Goal: Task Accomplishment & Management: Complete application form

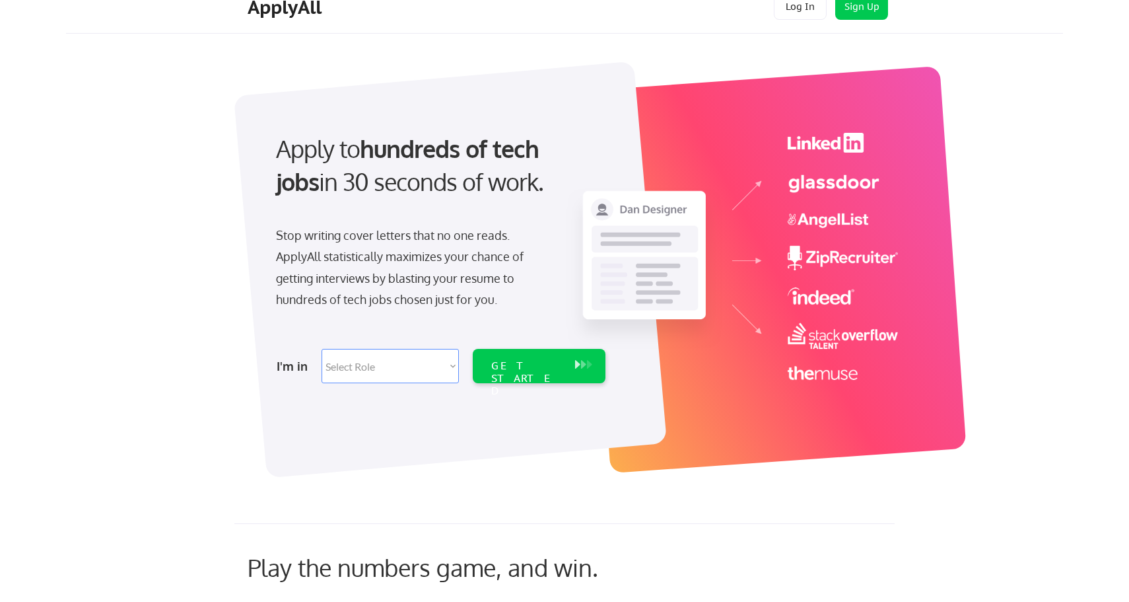
scroll to position [24, 0]
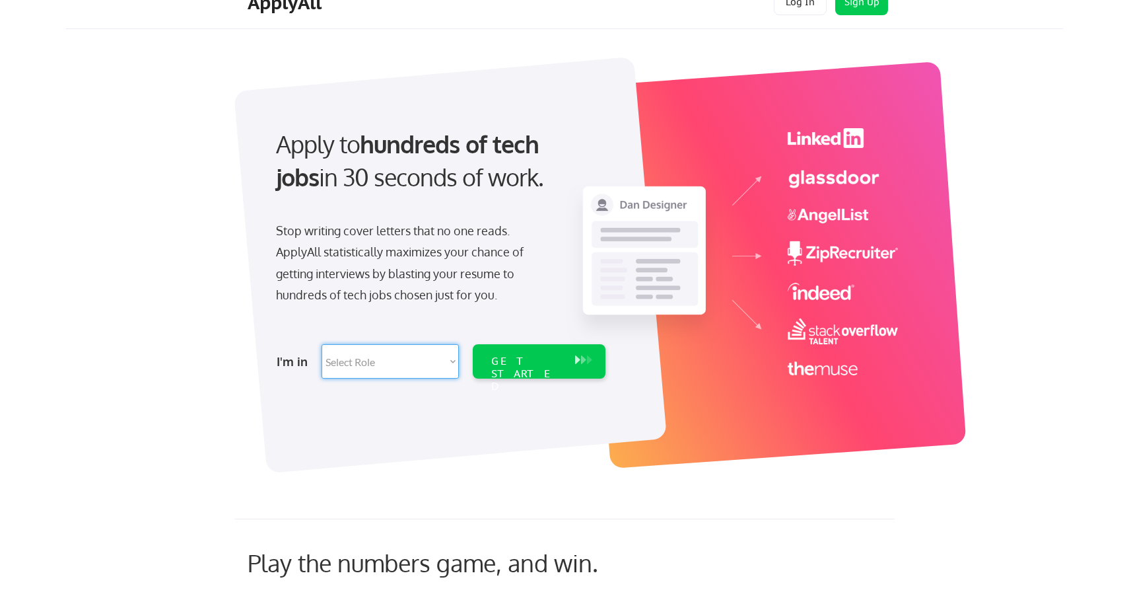
select select ""sales0""
click at [547, 367] on div "GET STARTED" at bounding box center [526, 374] width 71 height 38
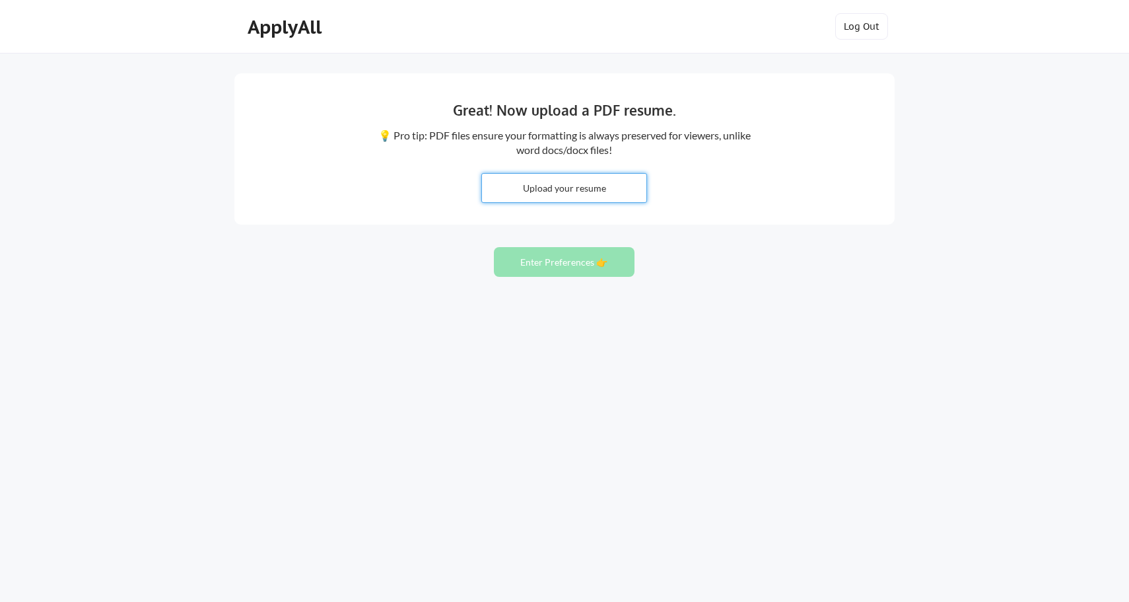
click at [581, 193] on input "file" at bounding box center [564, 188] width 164 height 28
type input "C:\fakepath\Stas Gorovits General- 25.pdf"
click at [573, 264] on button "Enter Preferences 👉" at bounding box center [564, 262] width 141 height 30
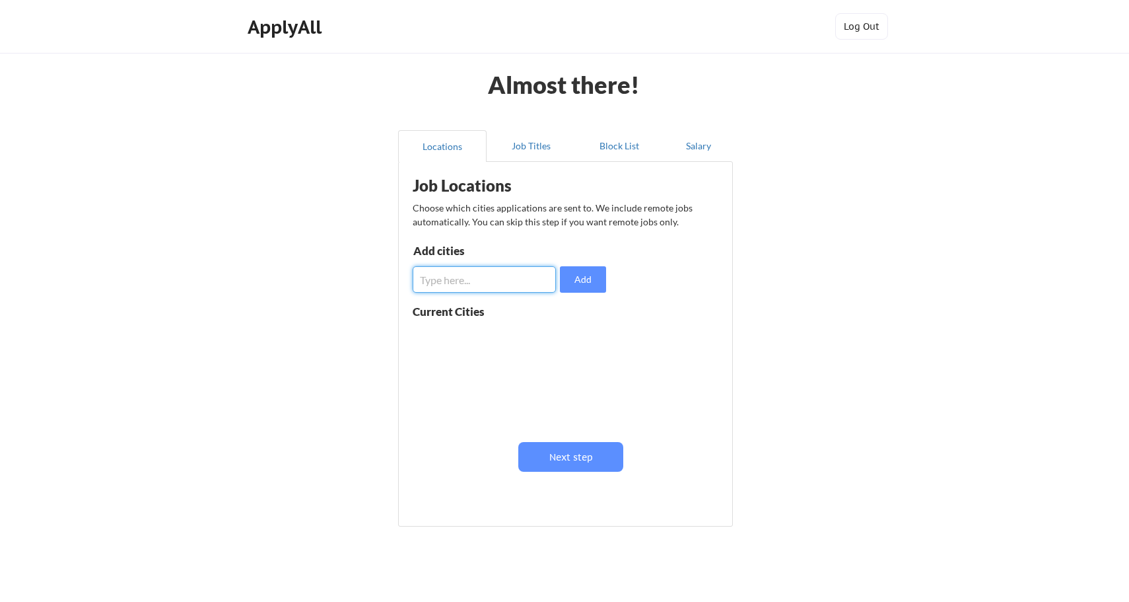
click at [478, 291] on input "input" at bounding box center [484, 279] width 143 height 26
type input "m"
type input "Milwaukee"
click at [582, 276] on button "Add" at bounding box center [583, 279] width 46 height 26
click at [484, 277] on input "input" at bounding box center [484, 279] width 143 height 26
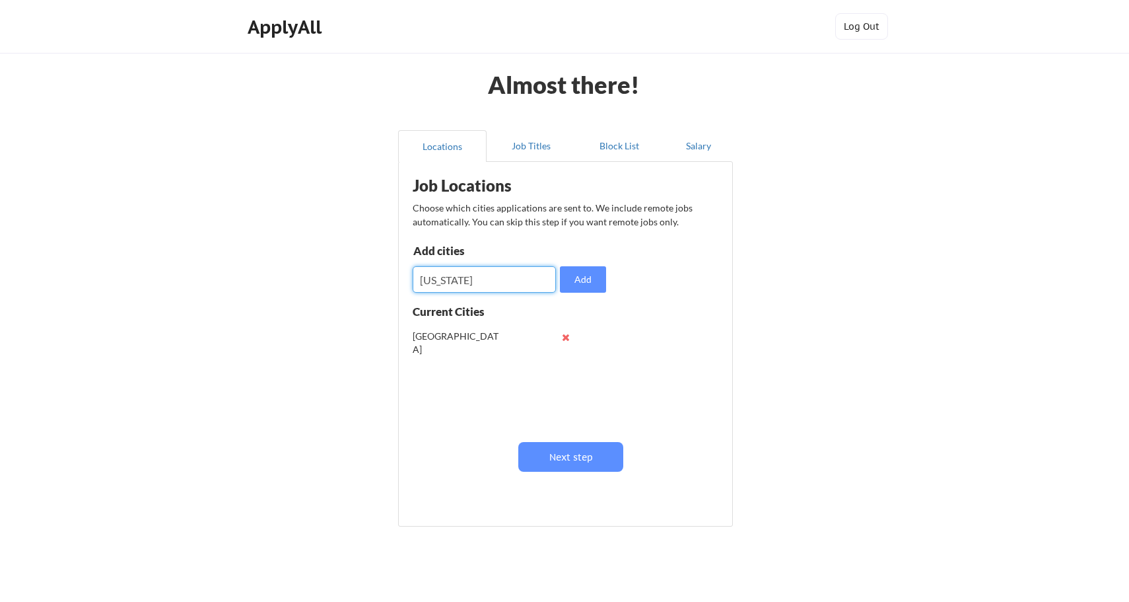
type input "Wisconsin"
drag, startPoint x: 484, startPoint y: 277, endPoint x: 587, endPoint y: 275, distance: 102.4
click at [587, 275] on button "Add" at bounding box center [583, 279] width 46 height 26
click at [510, 286] on input "input" at bounding box center [484, 279] width 143 height 26
type input "USA"
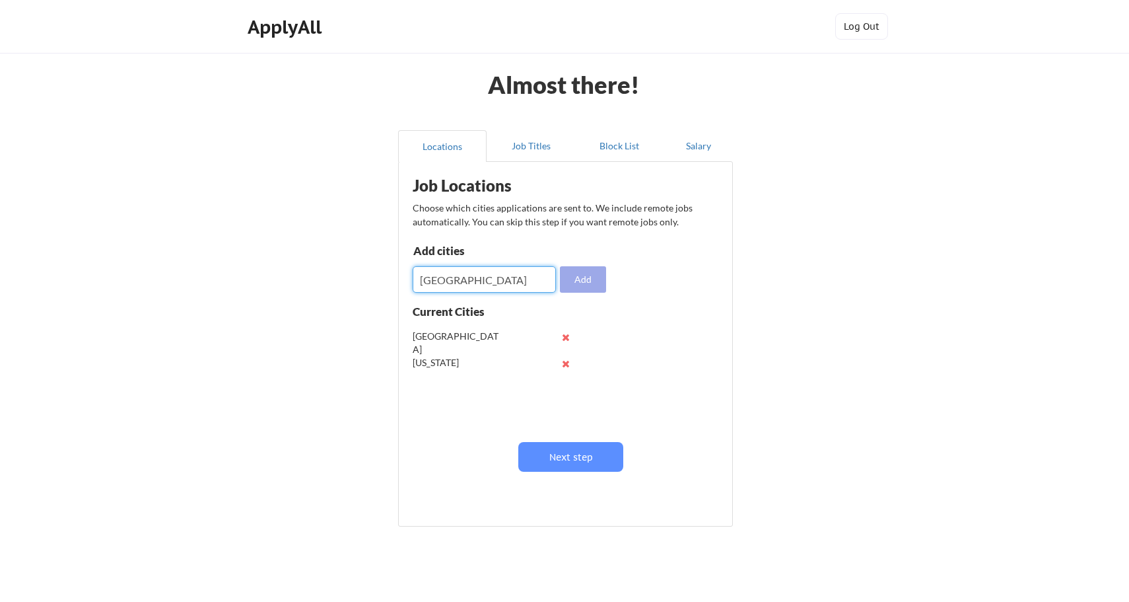
click at [585, 279] on button "Add" at bounding box center [583, 279] width 46 height 26
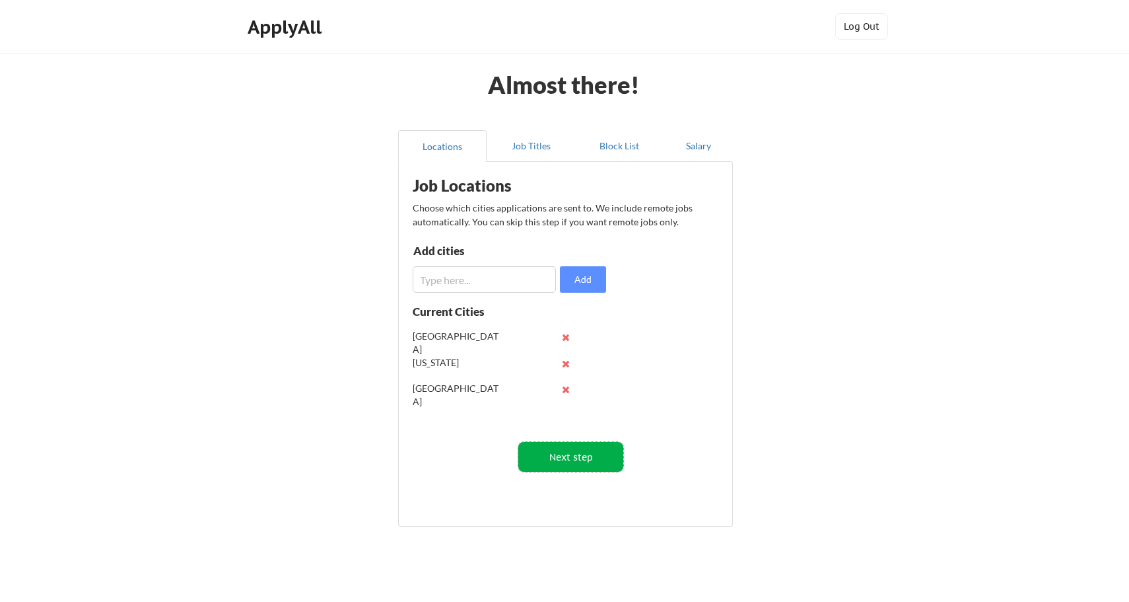
click at [568, 462] on button "Next step" at bounding box center [571, 457] width 105 height 30
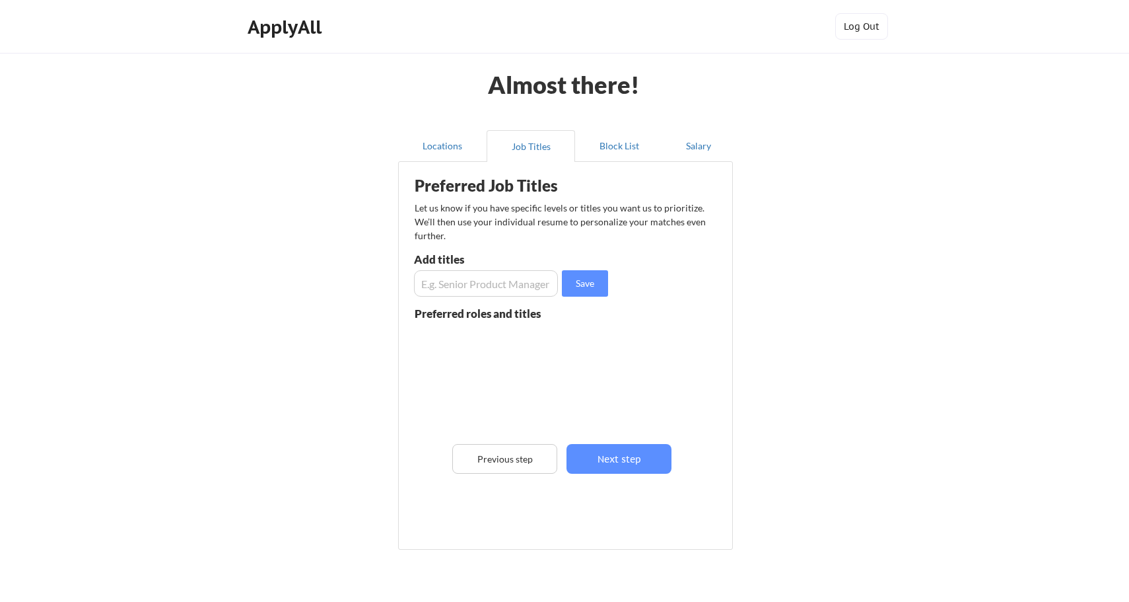
click at [478, 285] on input "input" at bounding box center [486, 283] width 144 height 26
type input "Business Development Manager"
click at [591, 277] on button "Save" at bounding box center [585, 283] width 46 height 26
click at [531, 285] on input "input" at bounding box center [486, 283] width 144 height 26
type input "Territory Executive"
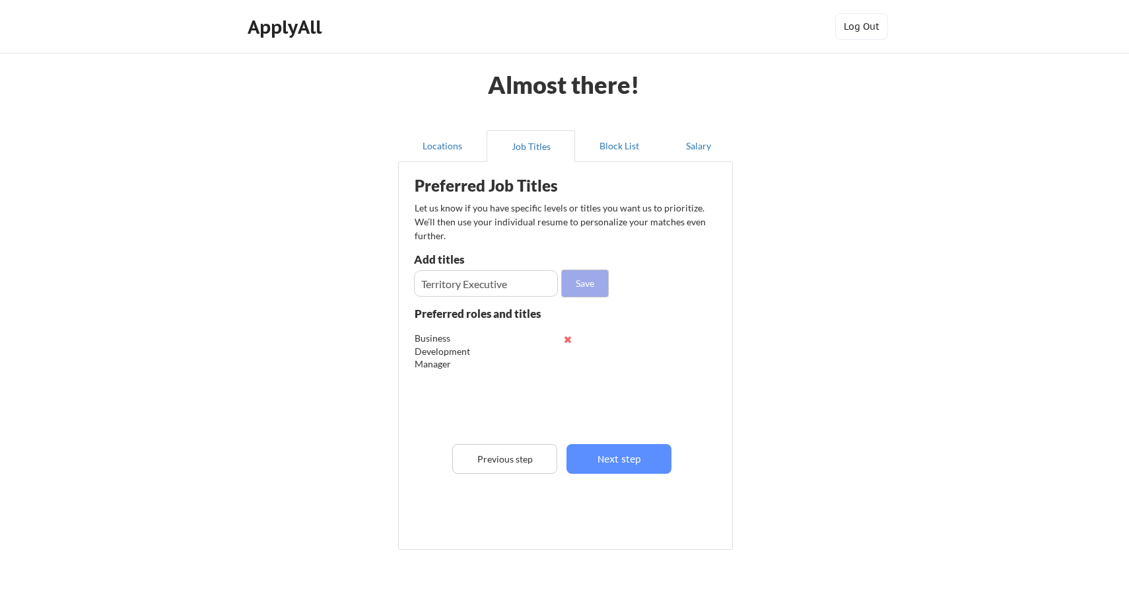
click at [587, 291] on button "Save" at bounding box center [585, 283] width 46 height 26
click at [533, 282] on input "input" at bounding box center [486, 283] width 144 height 26
type input "Regional Sales Manager"
click at [589, 287] on button "Save" at bounding box center [585, 283] width 46 height 26
click at [524, 297] on div "Preferred Job Titles Let us know if you have specific levels or titles you want…" at bounding box center [569, 352] width 326 height 368
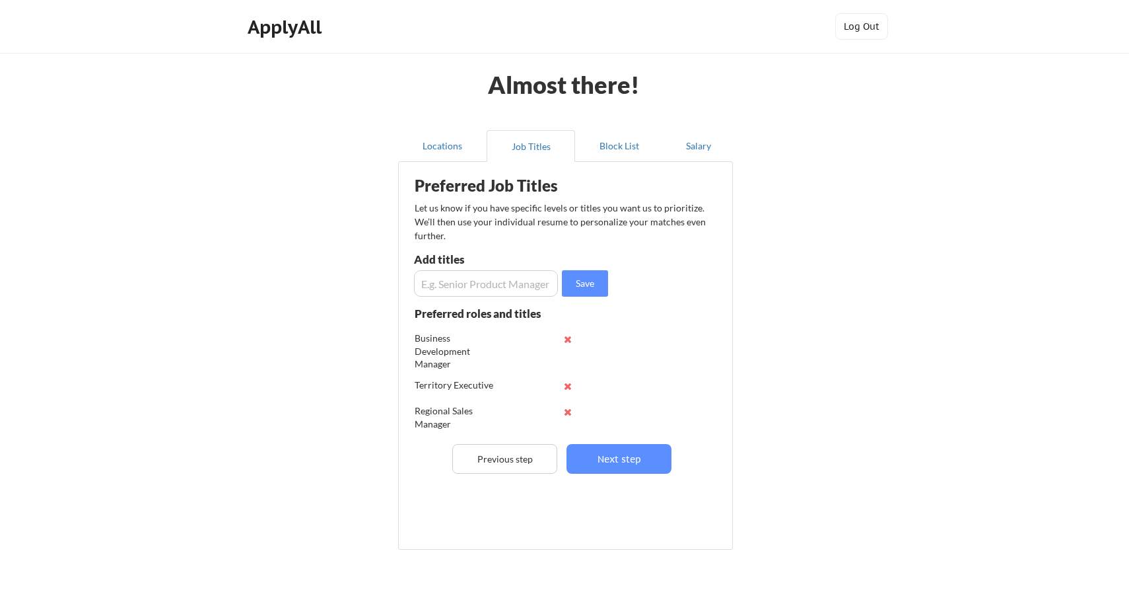
click at [526, 281] on input "input" at bounding box center [486, 283] width 144 height 26
type input "Territory Sales Manager"
click at [575, 287] on button "Save" at bounding box center [585, 283] width 46 height 26
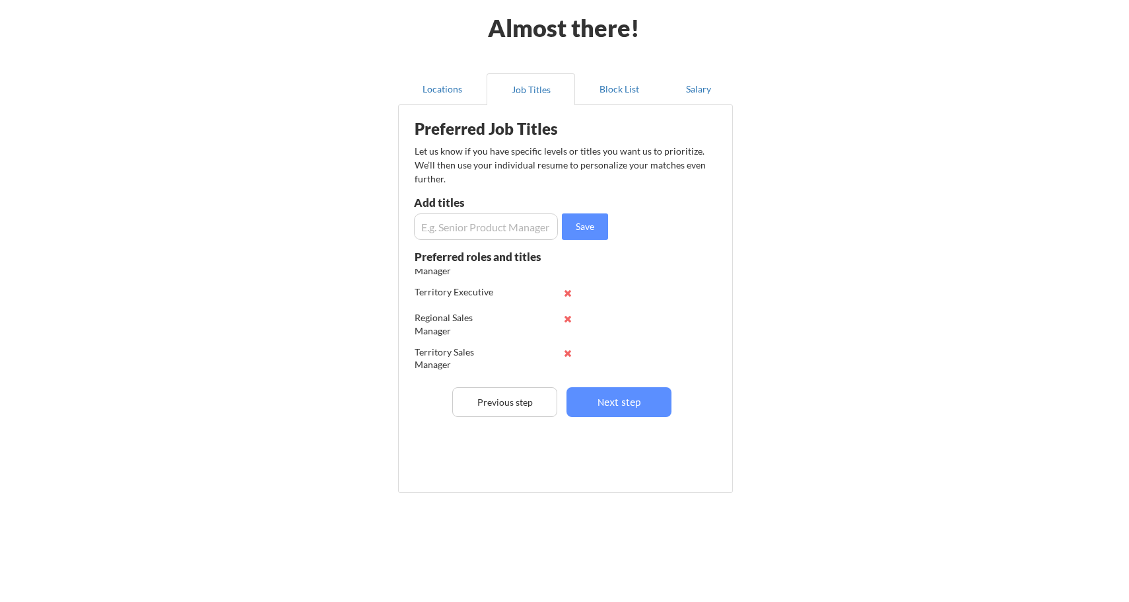
scroll to position [36, 0]
click at [620, 397] on button "Next step" at bounding box center [619, 402] width 105 height 30
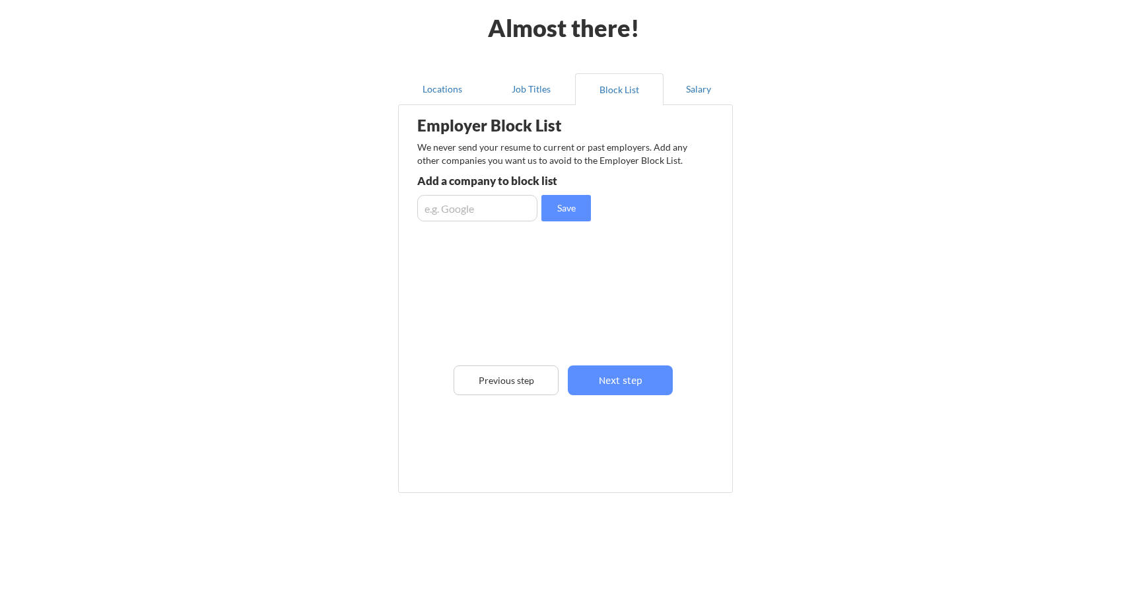
click at [516, 201] on input "input" at bounding box center [477, 208] width 120 height 26
click at [621, 375] on button "Next step" at bounding box center [620, 380] width 105 height 30
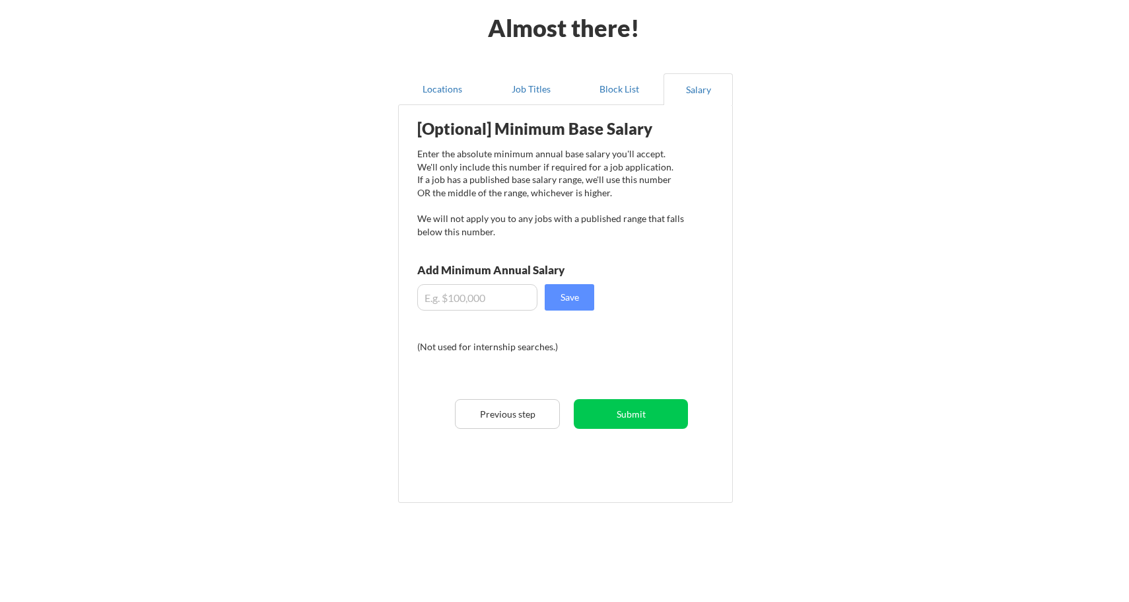
click at [443, 299] on input "input" at bounding box center [477, 297] width 120 height 26
type input "$85,000"
click at [568, 298] on button "Save" at bounding box center [570, 297] width 50 height 26
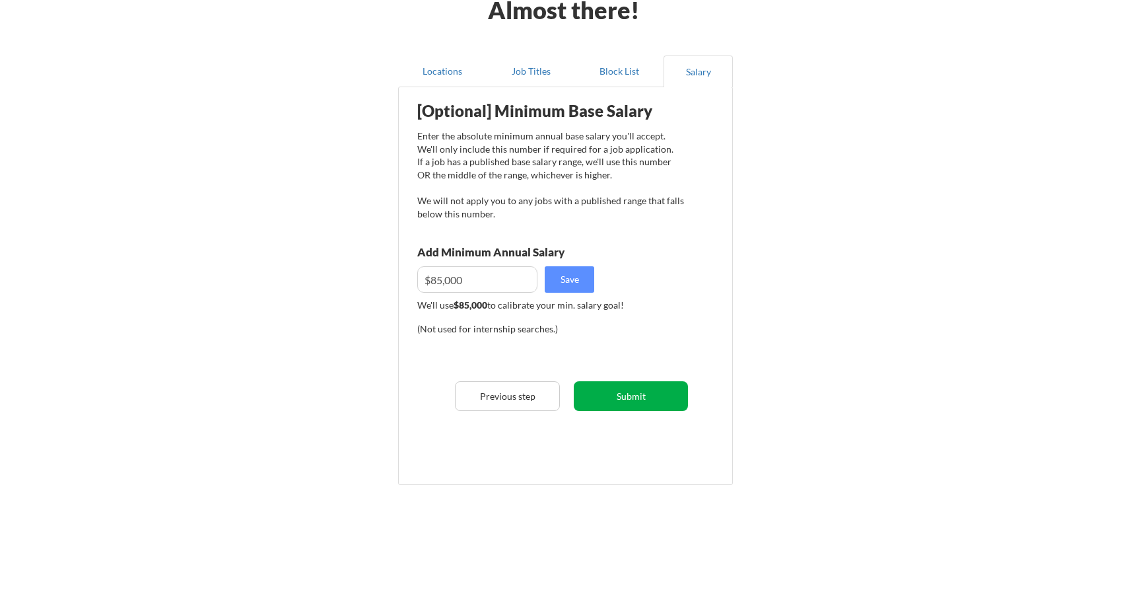
click at [622, 390] on button "Submit" at bounding box center [631, 396] width 114 height 30
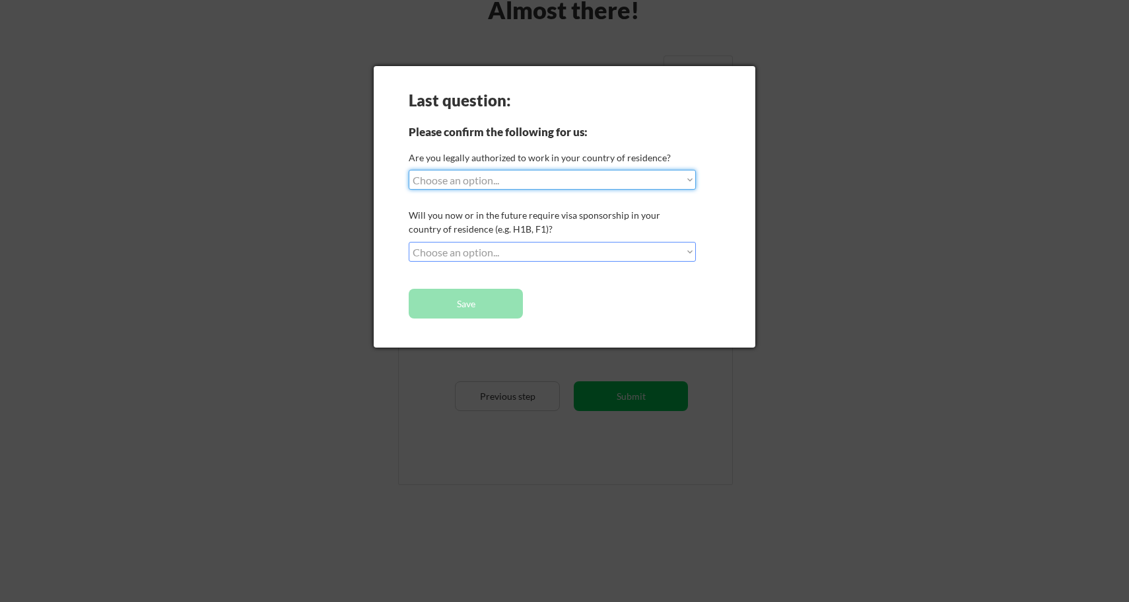
select select ""yes__i_am_a_us_citizen""
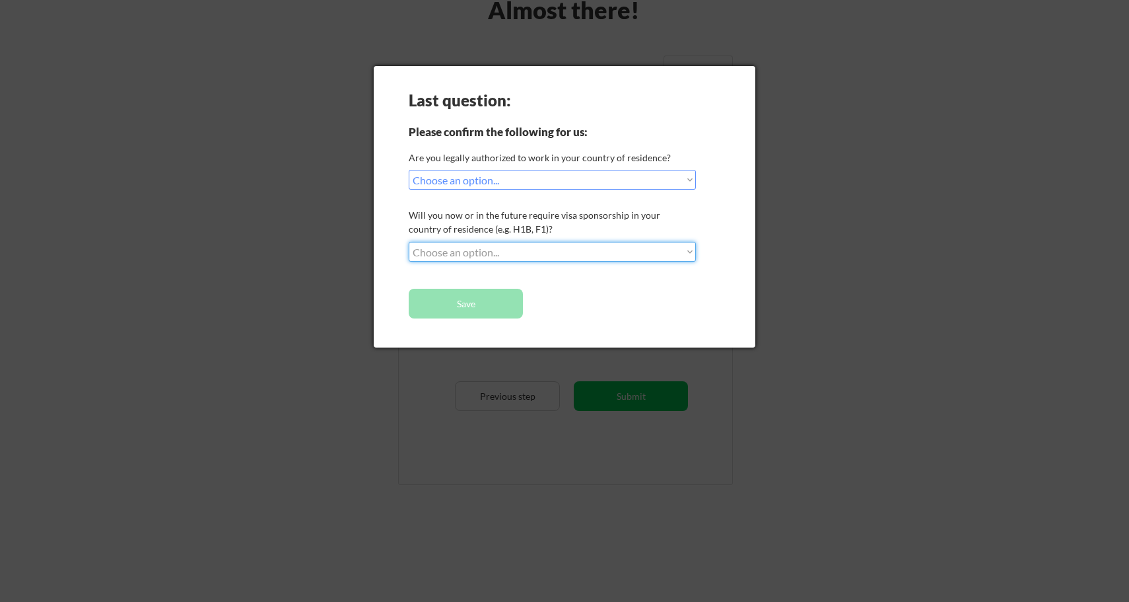
select select ""no__i_will_not_need_sponsorship""
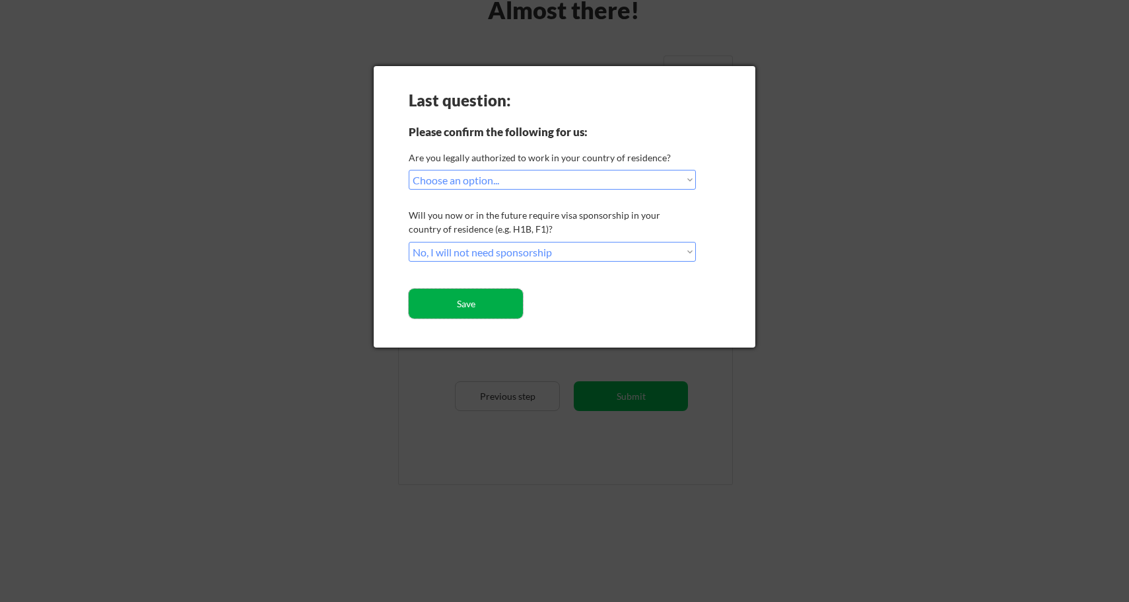
click at [494, 301] on button "Save" at bounding box center [466, 304] width 114 height 30
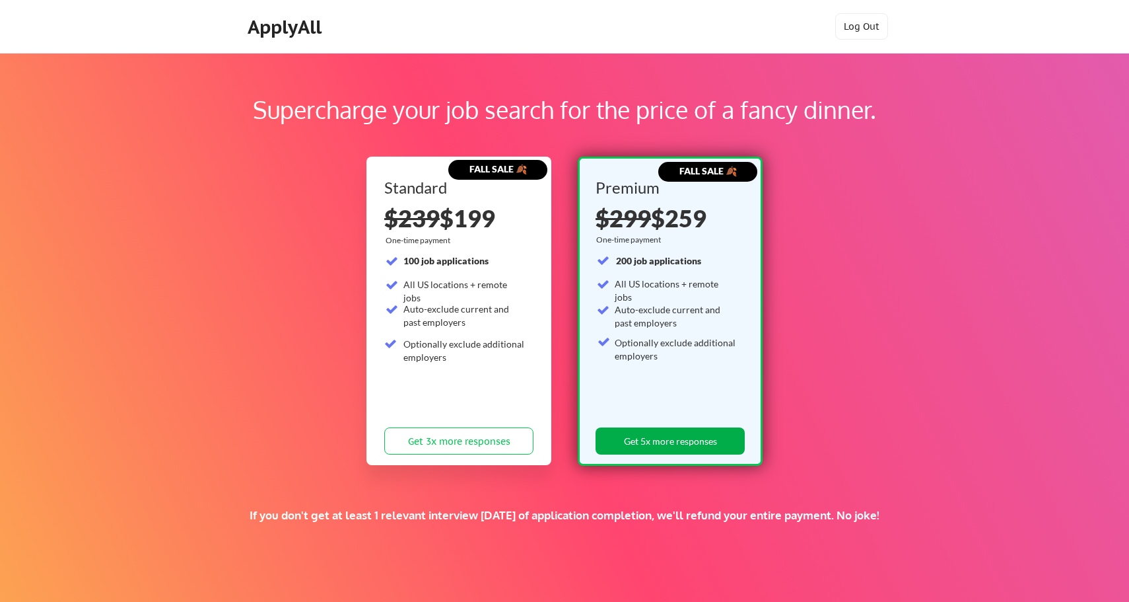
click at [653, 442] on button "Get 5x more responses" at bounding box center [670, 440] width 149 height 27
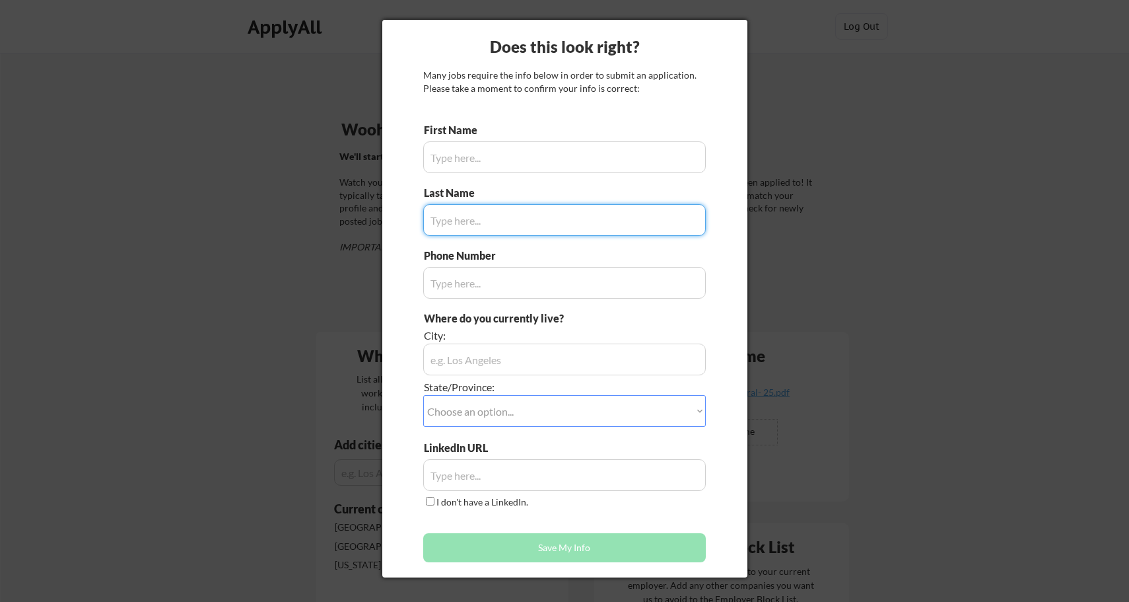
type input "Stas"
type input "818-926-8539"
type input "Gorovits"
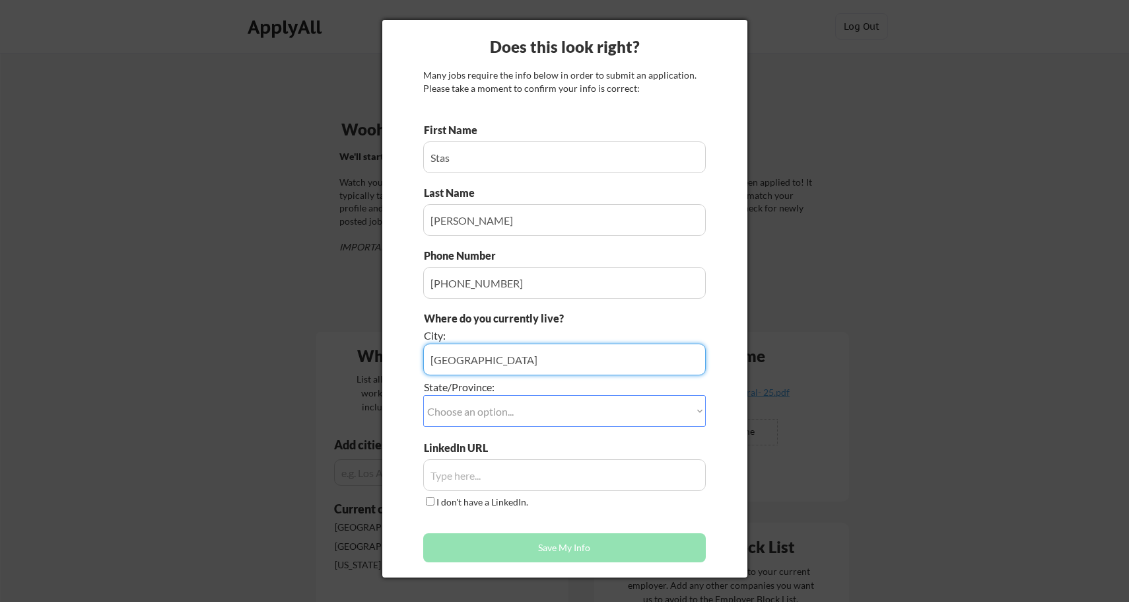
type input "[GEOGRAPHIC_DATA]"
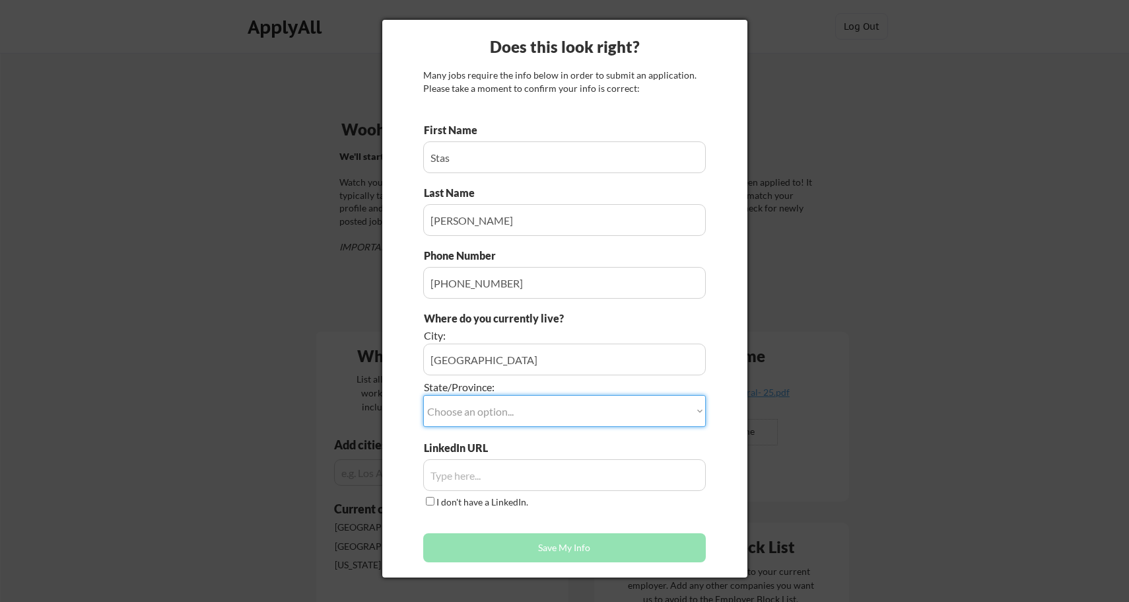
select select ""Wisconsin""
click at [489, 469] on input "input" at bounding box center [564, 475] width 283 height 32
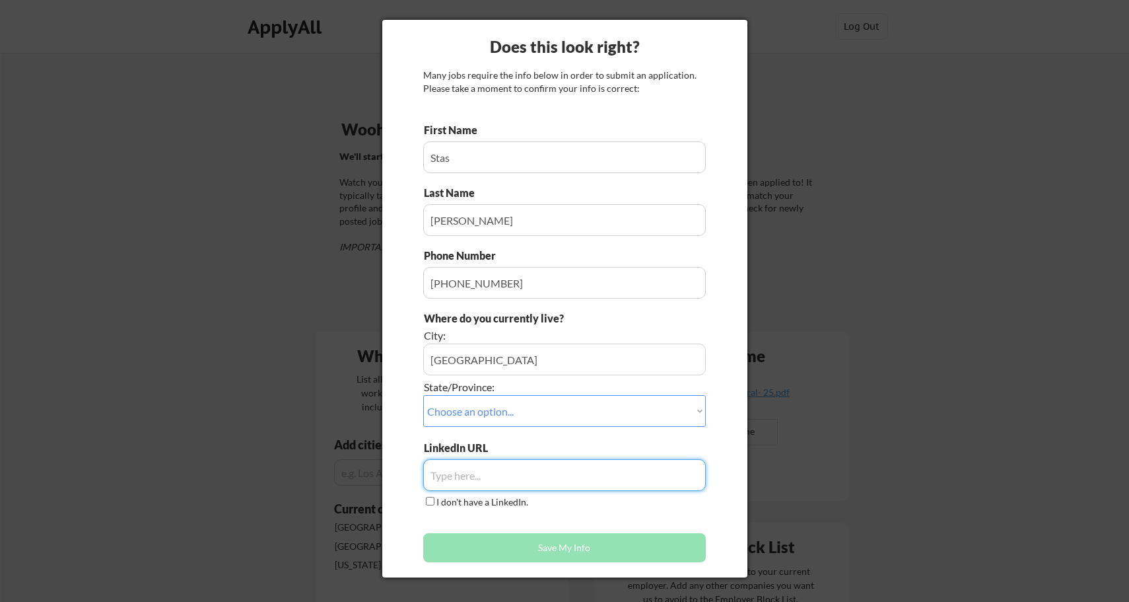
paste input "https://www.linkedin.com/in/stas-gorovits/"
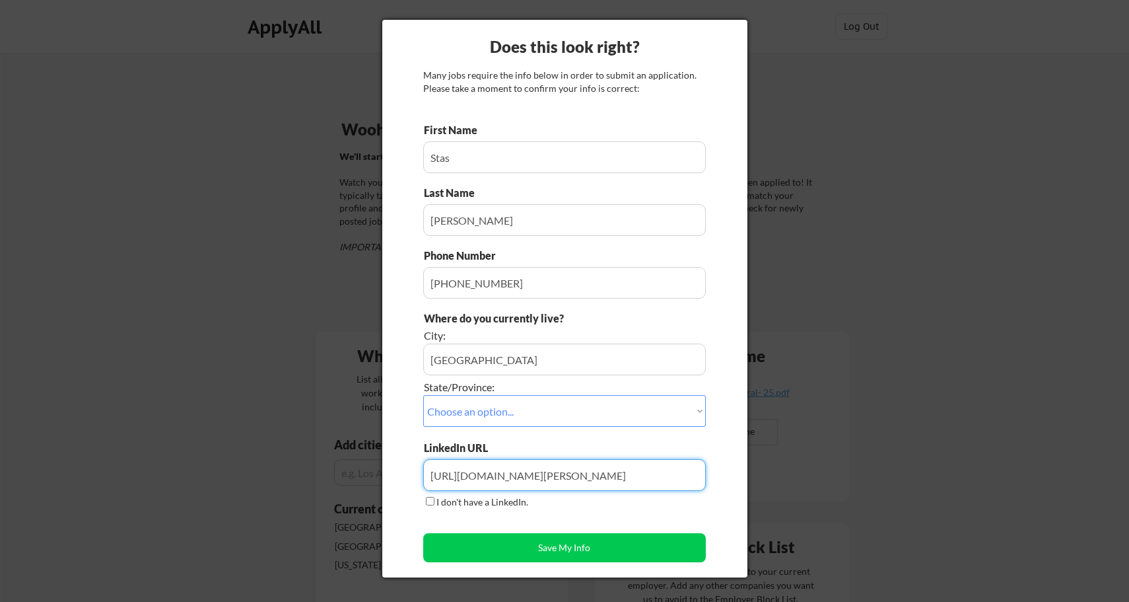
type input "https://www.linkedin.com/in/stas-gorovits/"
click at [717, 334] on div "Does this look right? Many jobs require the info below in order to submit an ap…" at bounding box center [564, 298] width 365 height 557
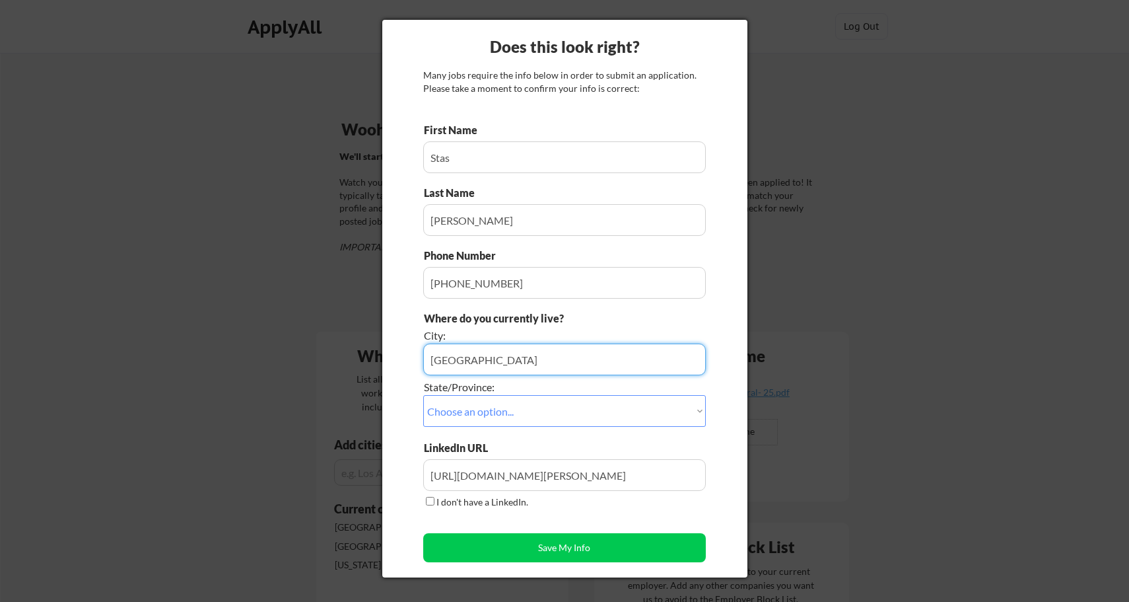
click at [647, 370] on input "input" at bounding box center [564, 359] width 283 height 32
click at [646, 363] on input "input" at bounding box center [564, 359] width 283 height 32
type input "[GEOGRAPHIC_DATA]"
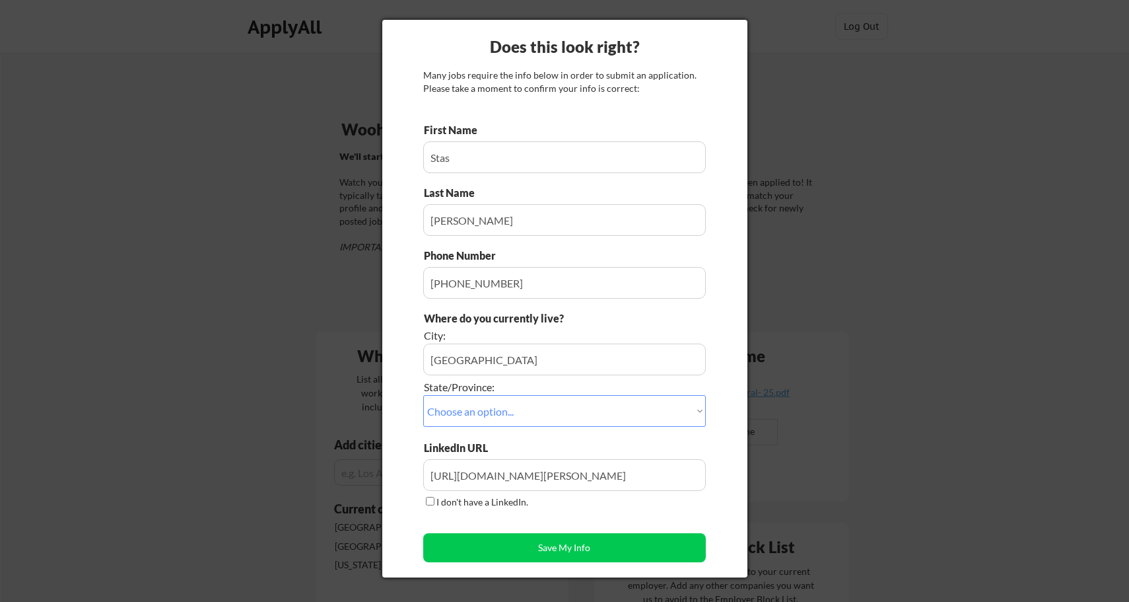
click at [725, 299] on div "Does this look right? Many jobs require the info below in order to submit an ap…" at bounding box center [564, 298] width 365 height 557
click at [561, 553] on button "Save My Info" at bounding box center [564, 547] width 283 height 29
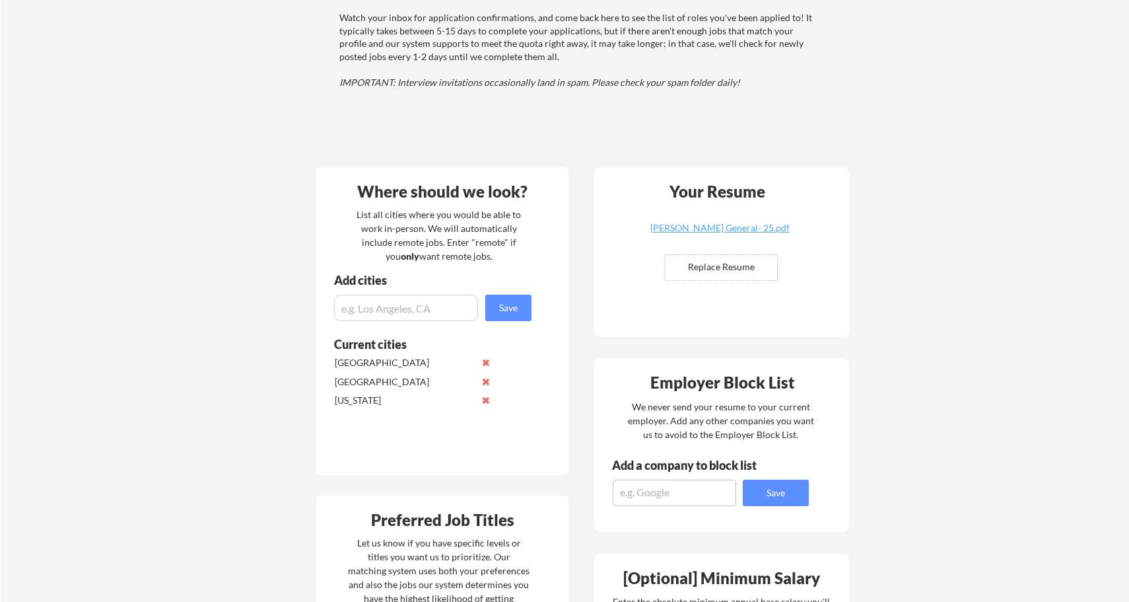
scroll to position [234, 0]
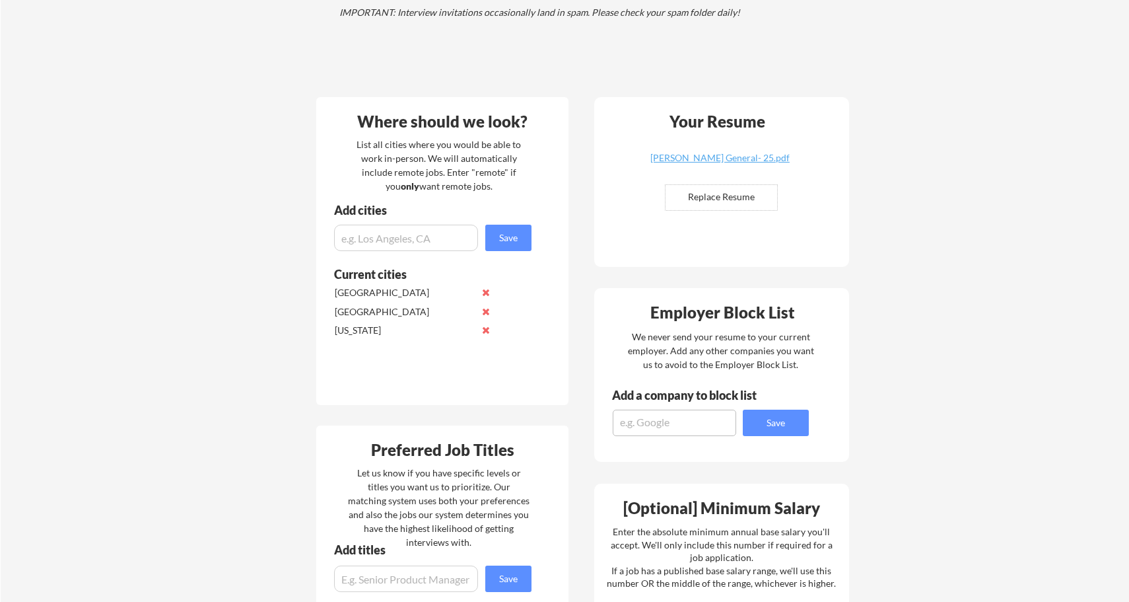
click at [487, 308] on button at bounding box center [486, 311] width 10 height 10
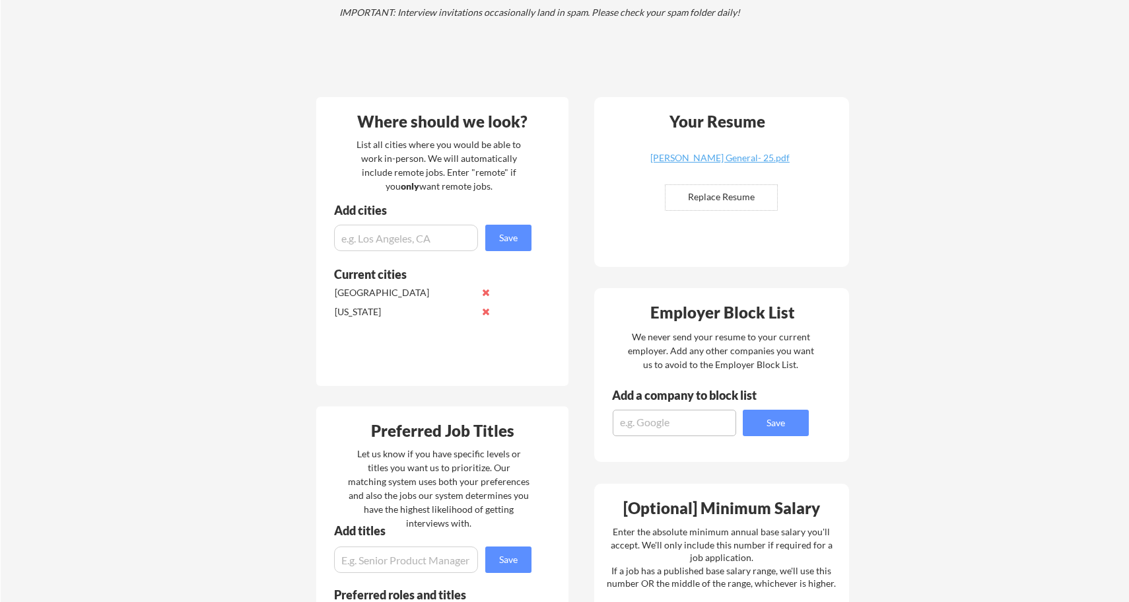
click at [486, 312] on button at bounding box center [486, 311] width 10 height 10
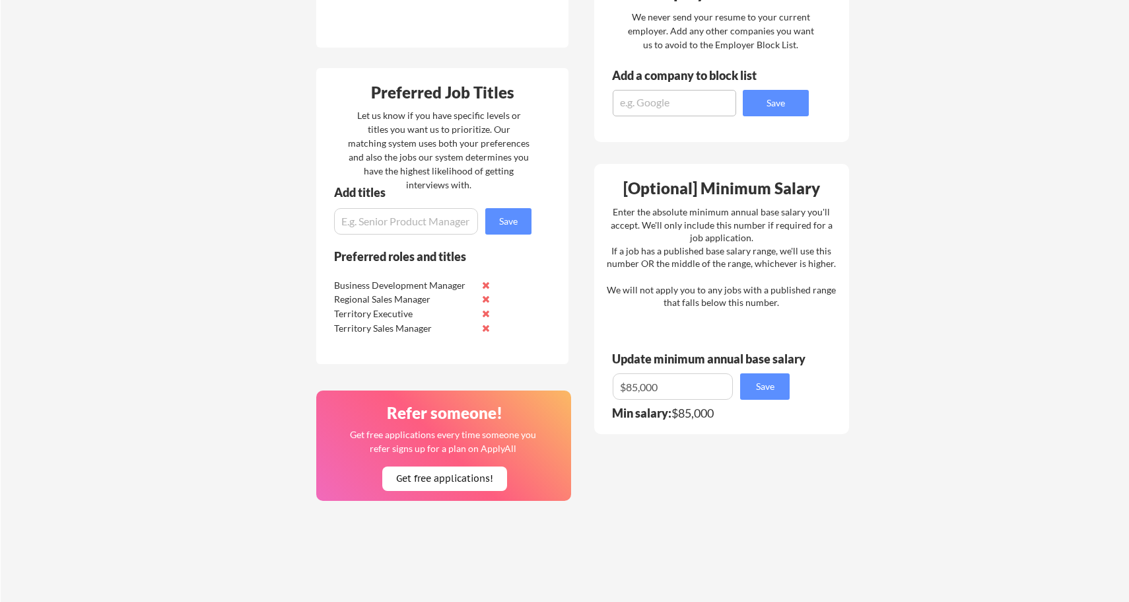
scroll to position [568, 0]
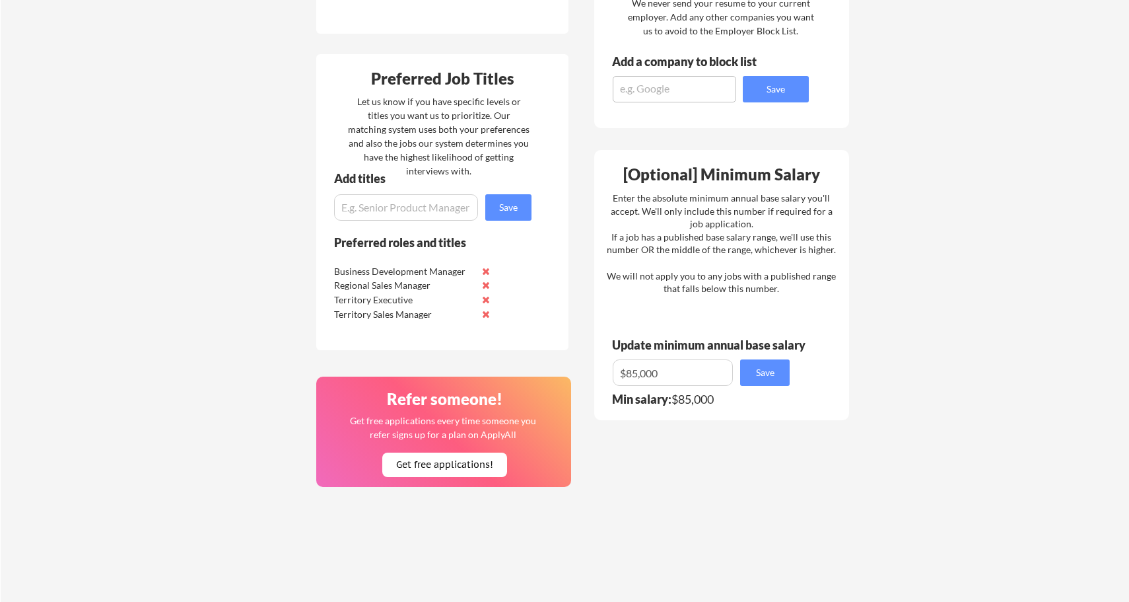
click at [487, 274] on button at bounding box center [486, 271] width 10 height 10
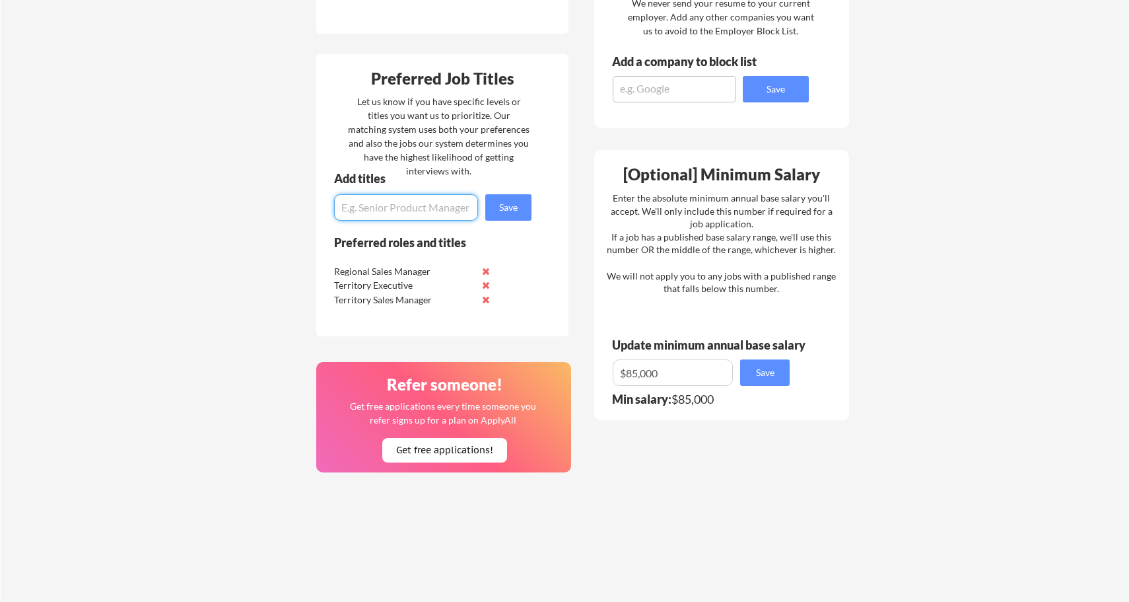
click at [435, 199] on input "input" at bounding box center [406, 207] width 144 height 26
type input "Business Development Manager"
click at [517, 209] on button "Save" at bounding box center [508, 207] width 46 height 26
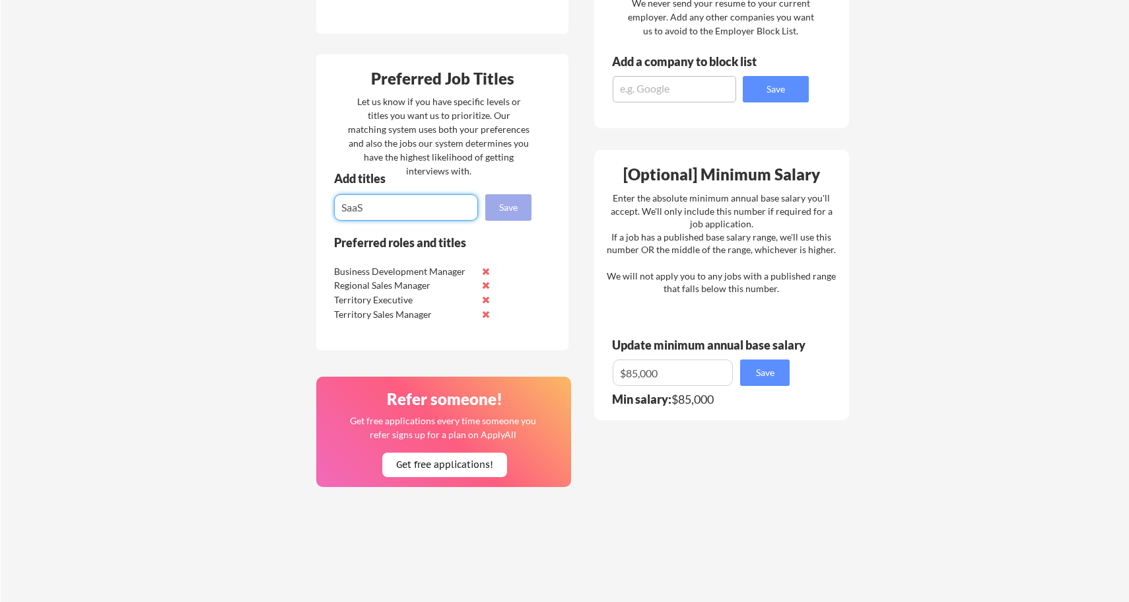
type input "SaaS"
click at [520, 211] on button "Save" at bounding box center [508, 207] width 46 height 26
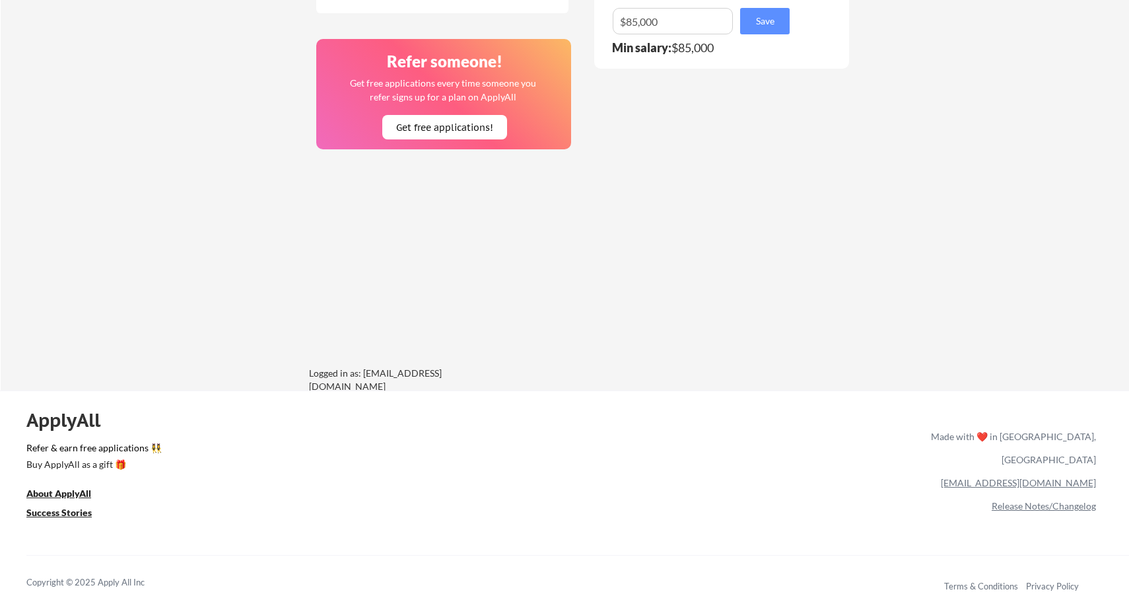
scroll to position [919, 0]
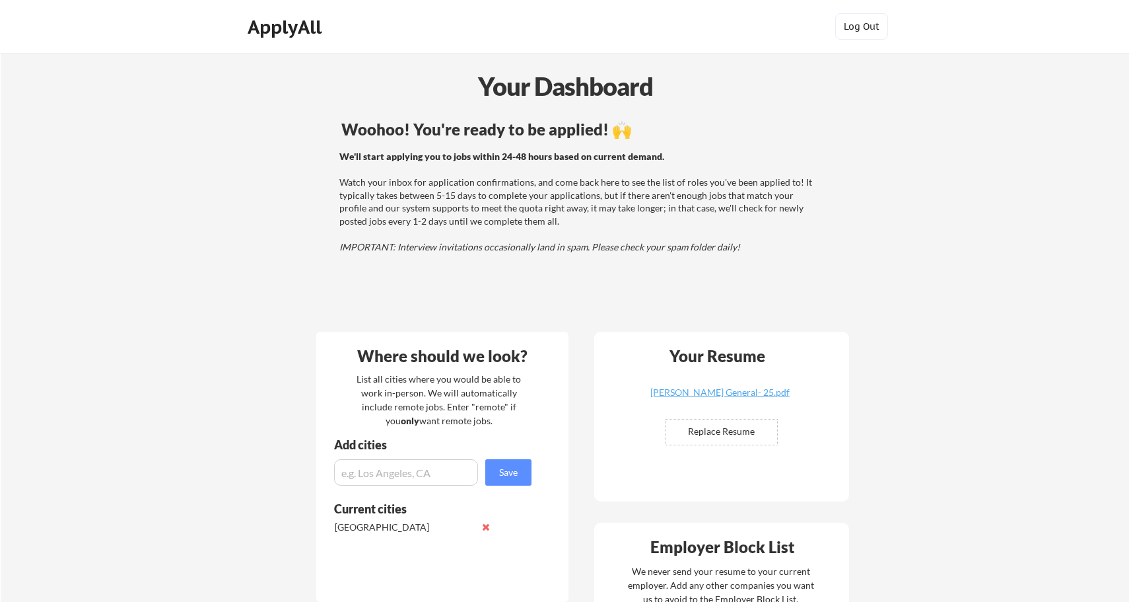
scroll to position [11, 0]
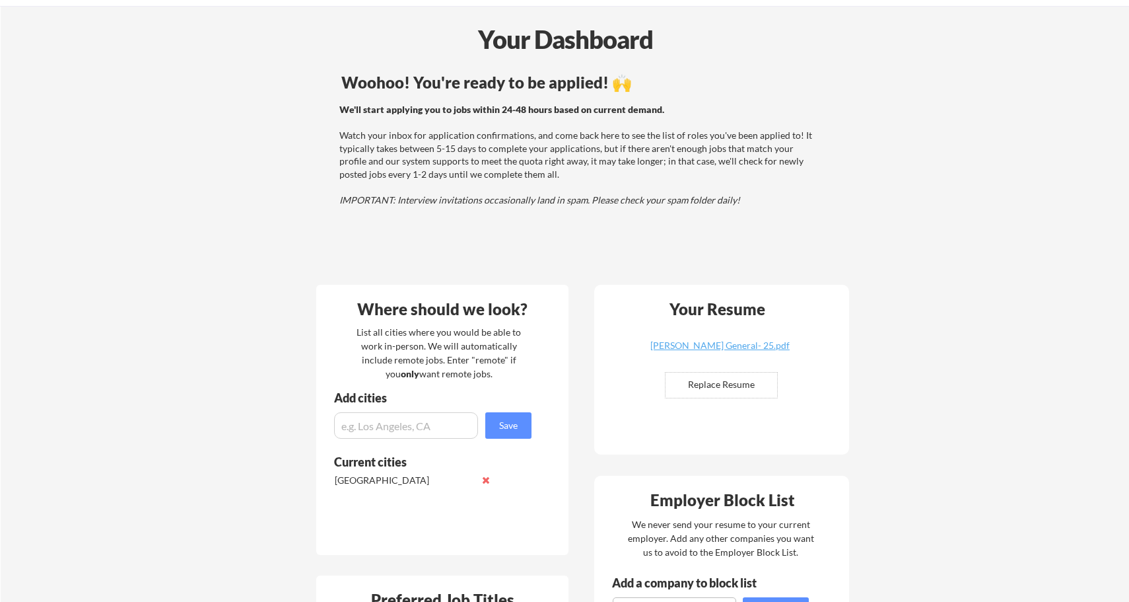
scroll to position [47, 0]
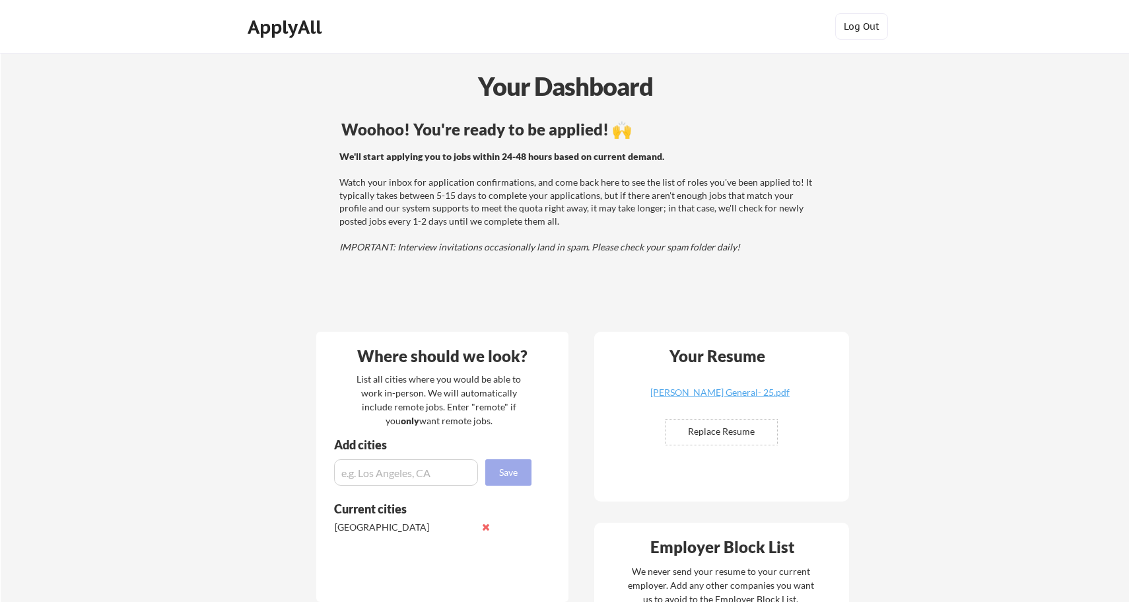
click at [522, 470] on button "Save" at bounding box center [508, 472] width 46 height 26
